Goal: Go to known website: Go to known website

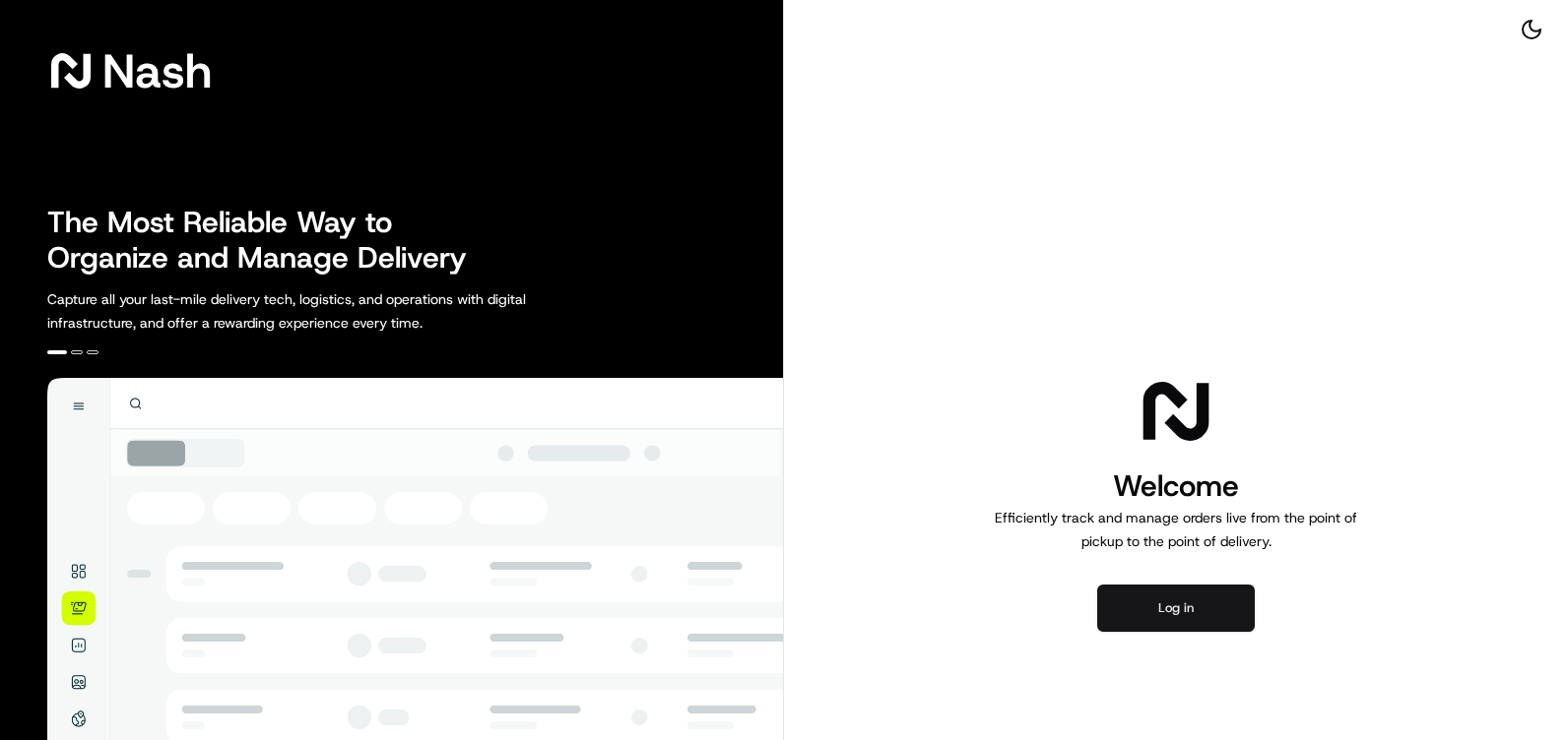
click at [1176, 606] on button "Log in" at bounding box center [1176, 609] width 158 height 48
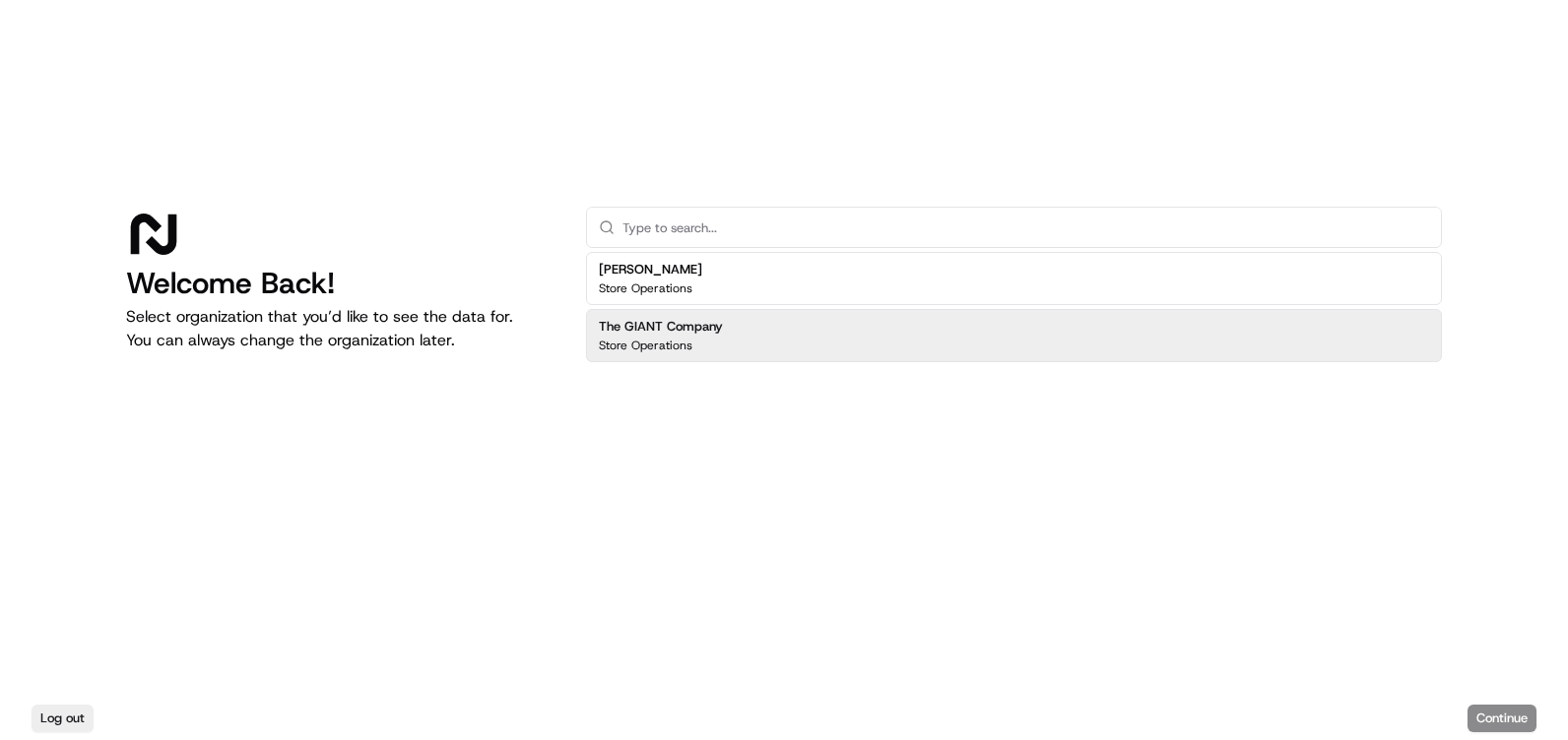
click at [683, 335] on h2 "The GIANT Company" at bounding box center [661, 327] width 124 height 18
click at [1488, 708] on button "Continue" at bounding box center [1501, 719] width 69 height 28
